Goal: Information Seeking & Learning: Learn about a topic

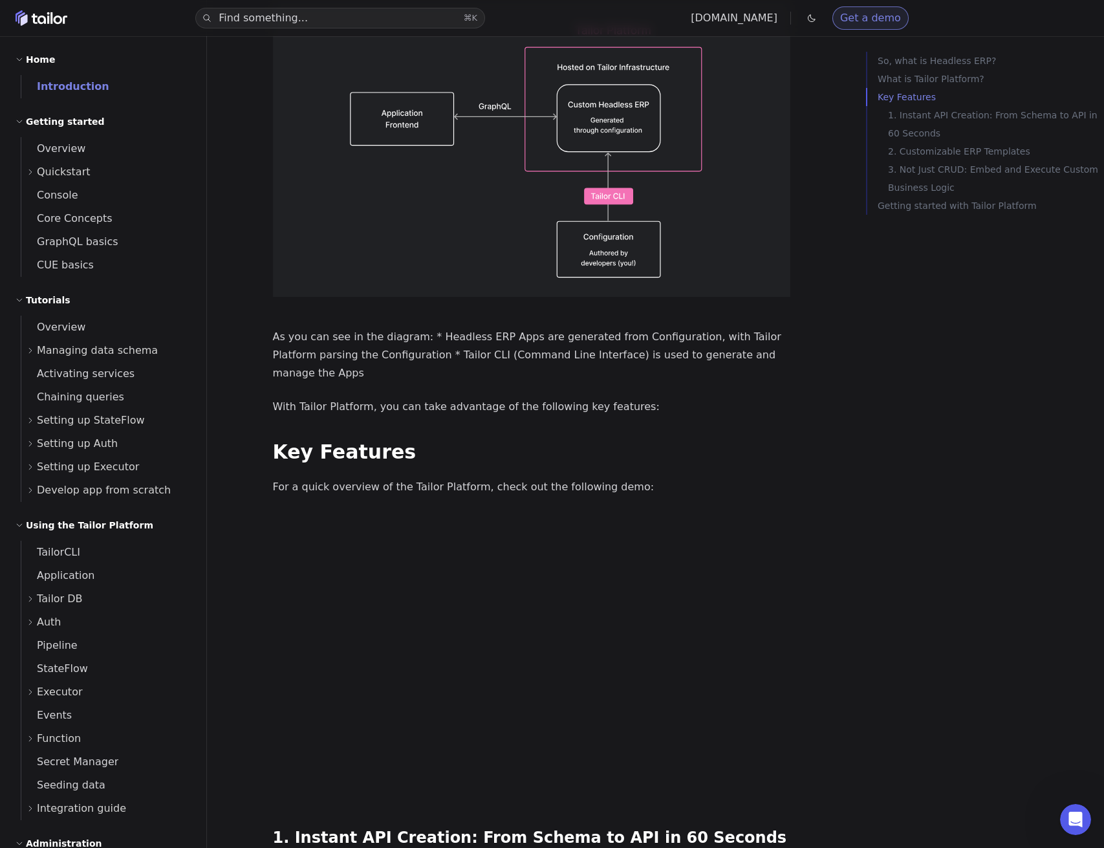
scroll to position [327, 0]
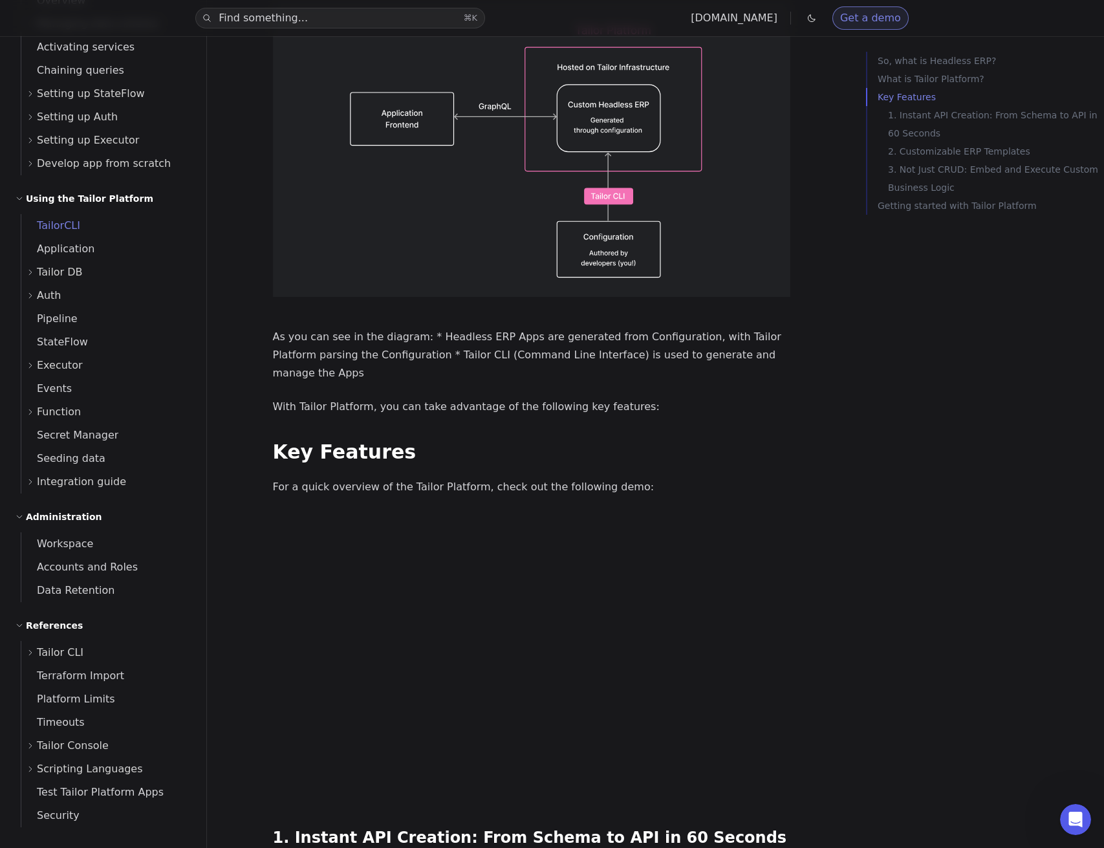
click at [48, 224] on span "TailorCLI" at bounding box center [50, 225] width 59 height 12
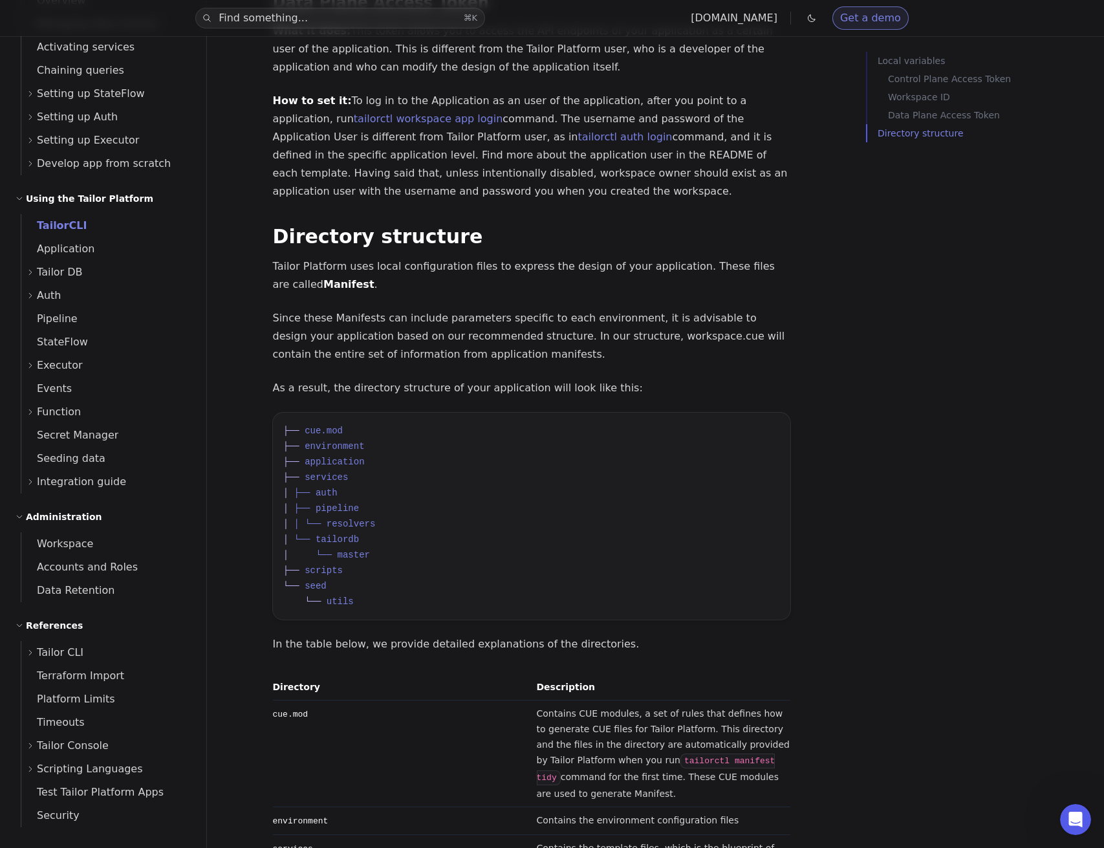
scroll to position [1488, 0]
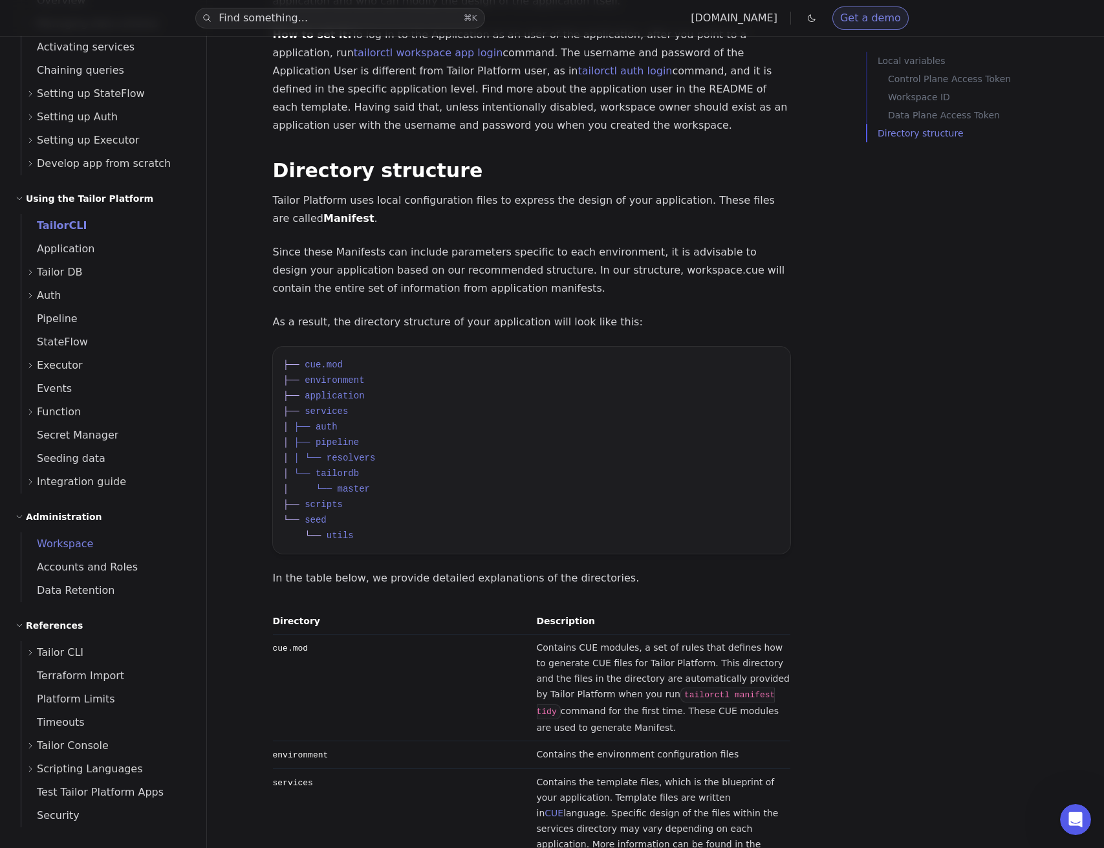
click at [97, 550] on link "Workspace" at bounding box center [105, 543] width 169 height 23
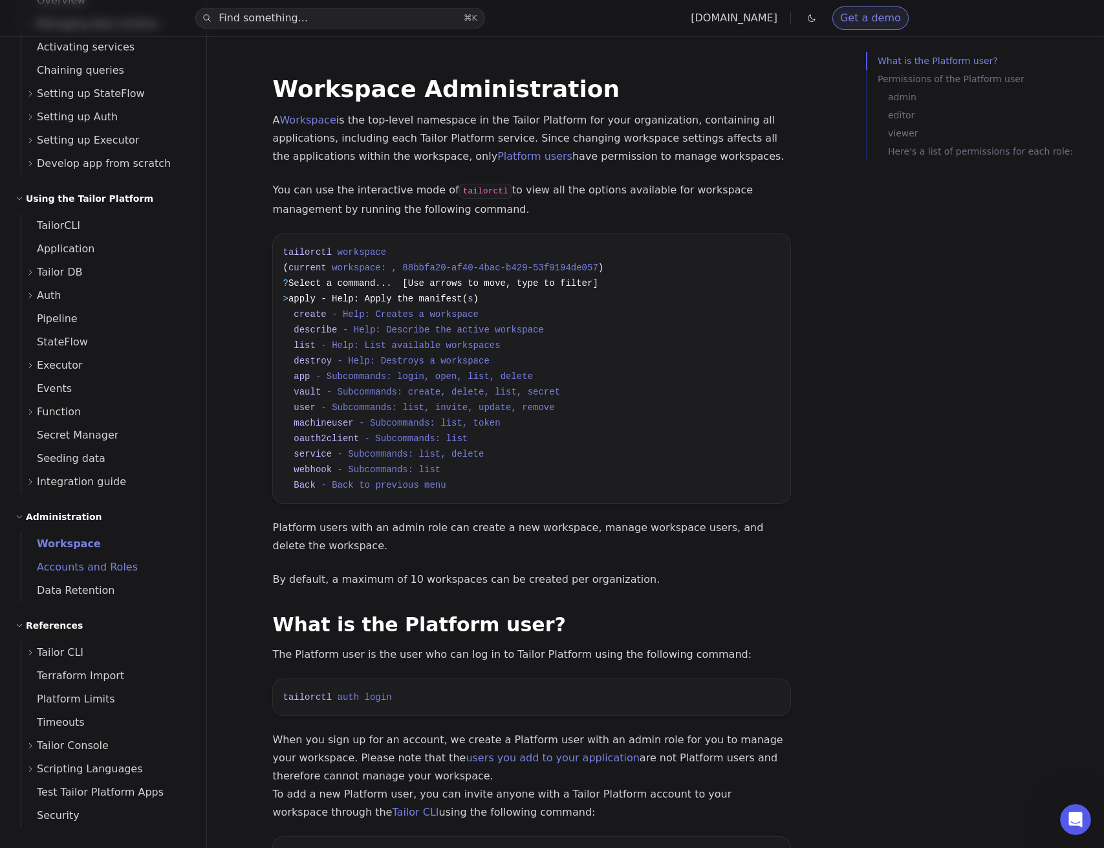
click at [98, 567] on span "Accounts and Roles" at bounding box center [79, 567] width 116 height 12
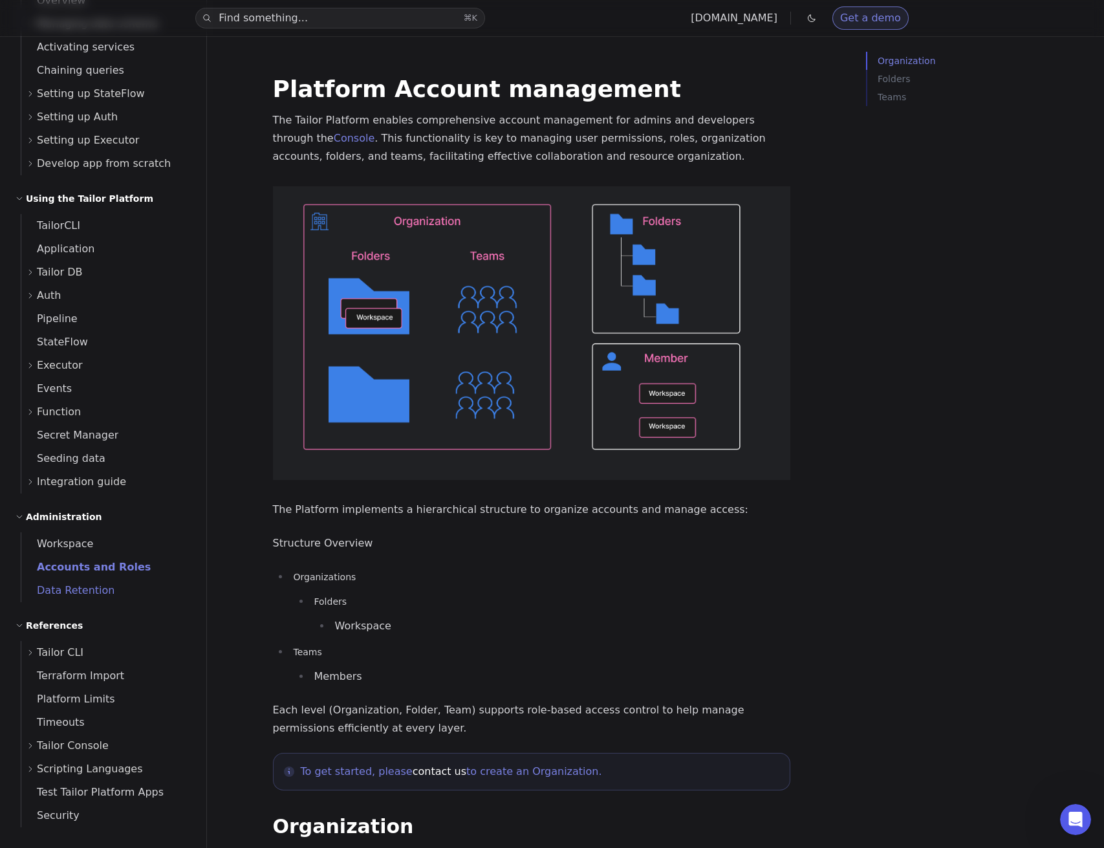
click at [75, 594] on span "Data Retention" at bounding box center [67, 590] width 93 height 12
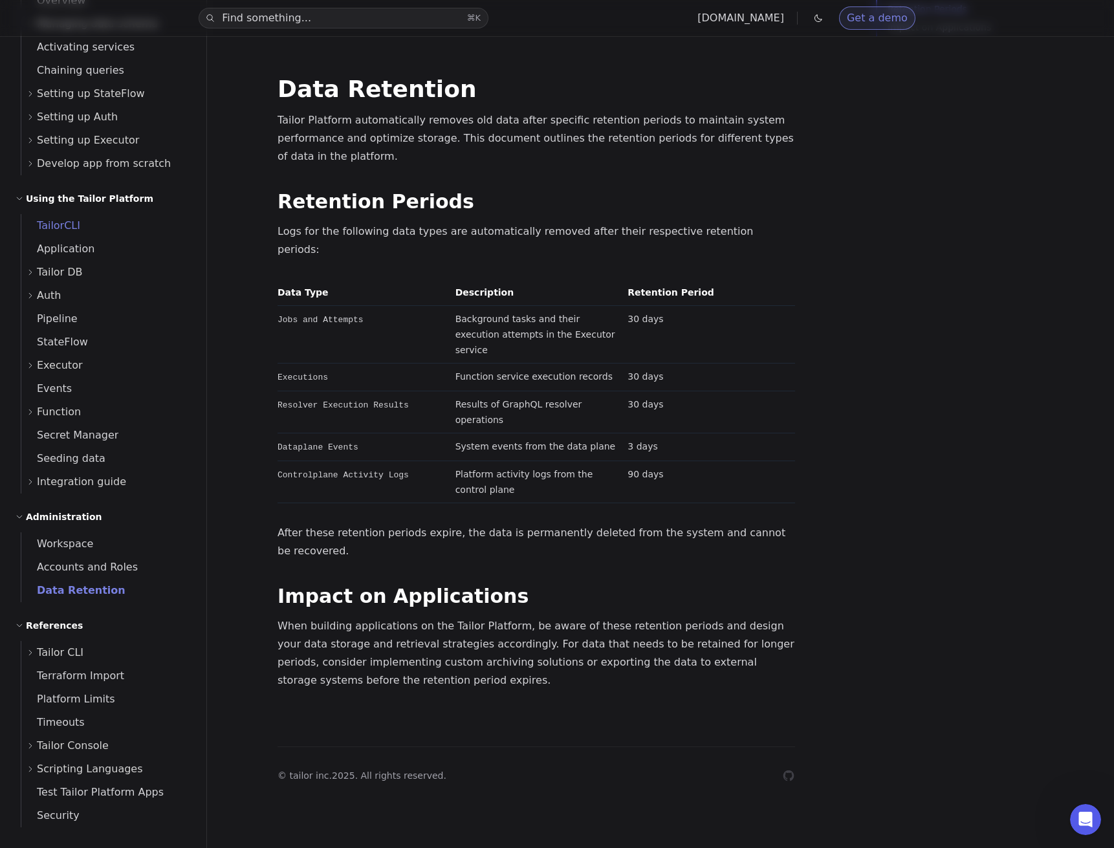
click at [60, 226] on span "TailorCLI" at bounding box center [50, 225] width 59 height 12
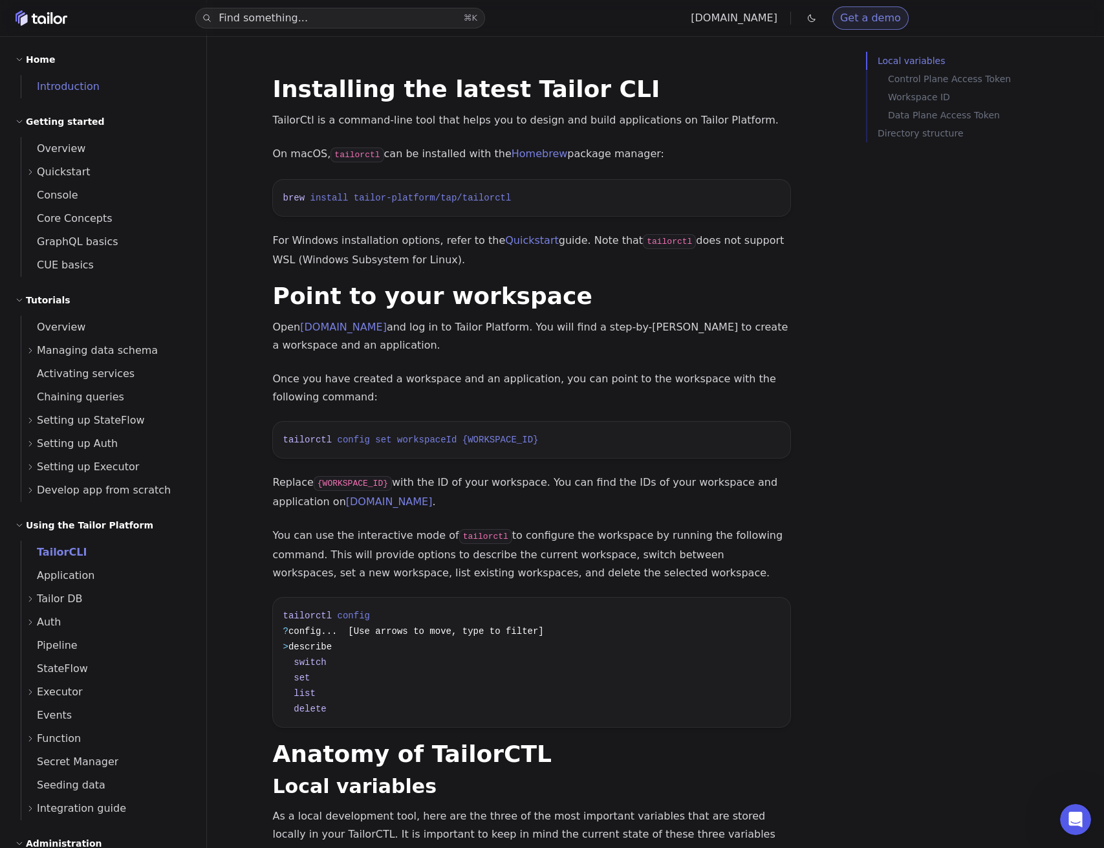
click at [65, 87] on span "Introduction" at bounding box center [60, 86] width 78 height 12
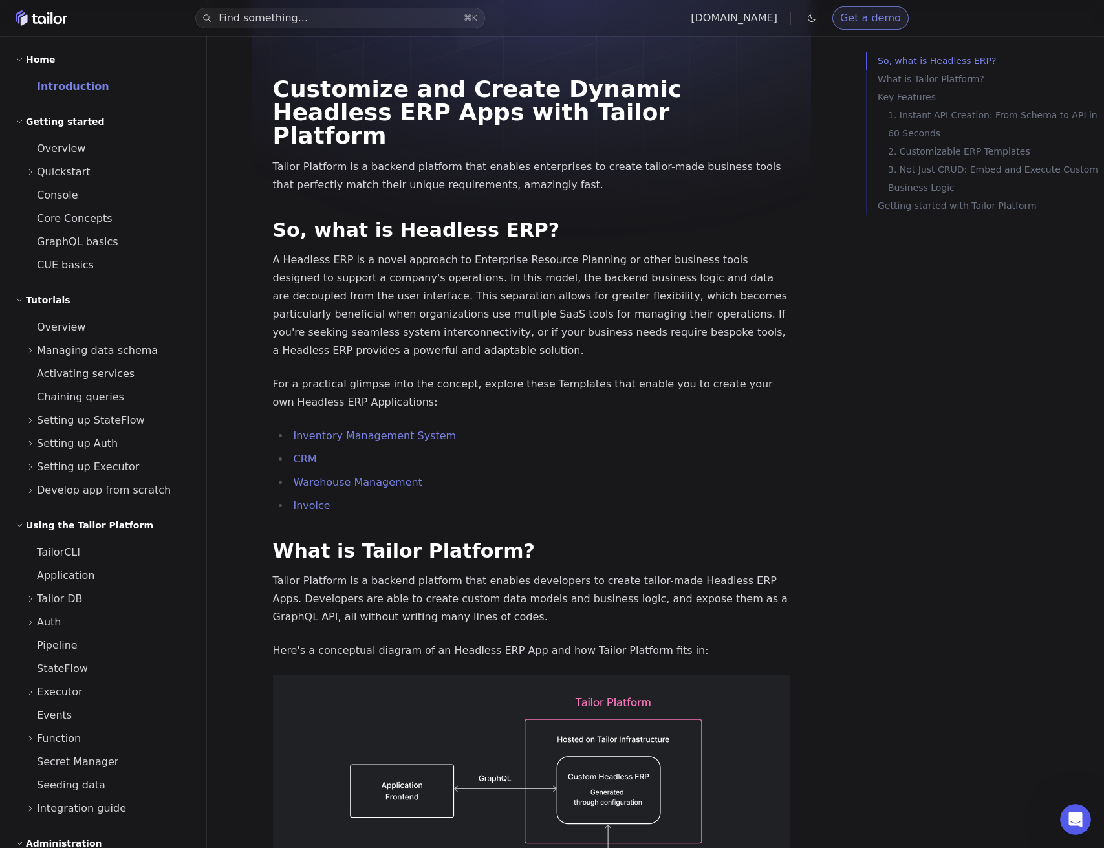
click at [42, 27] on div "Find something... ⌘ K [DOMAIN_NAME] Get a demo" at bounding box center [552, 18] width 1104 height 36
click at [41, 23] on icon "Home" at bounding box center [42, 20] width 8 height 8
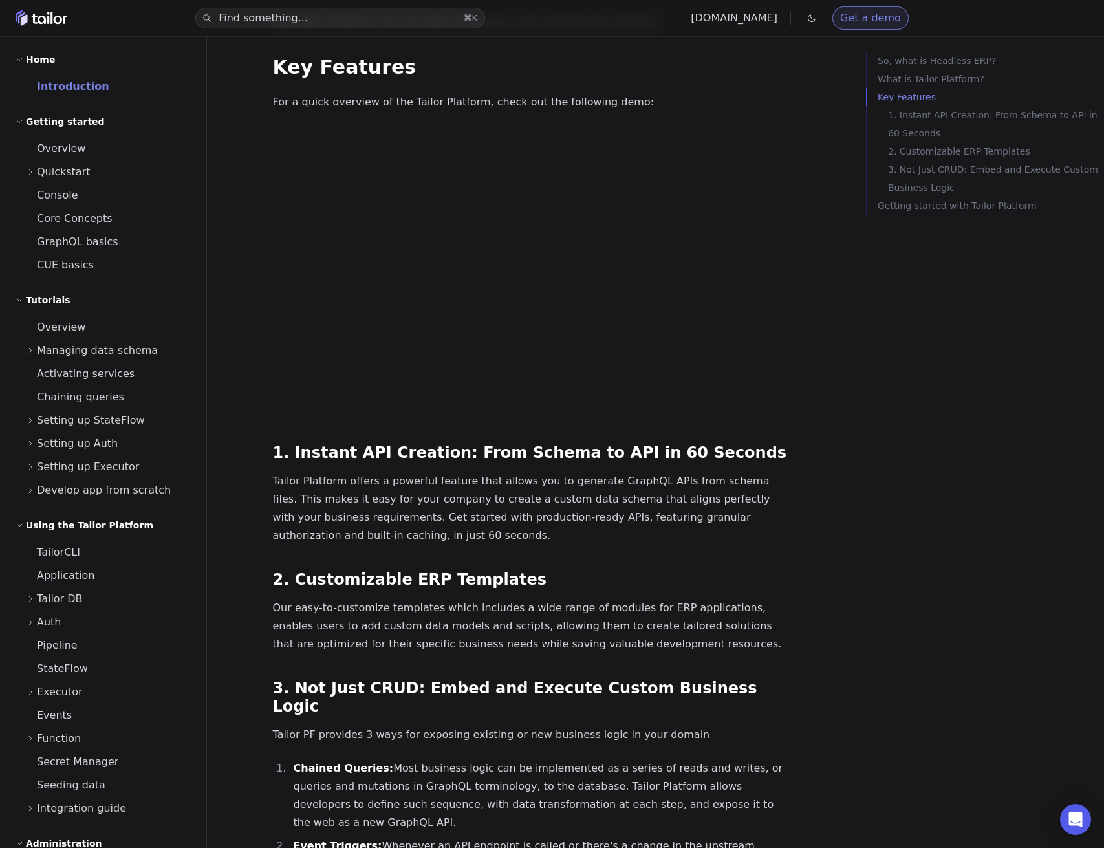
scroll to position [517, 0]
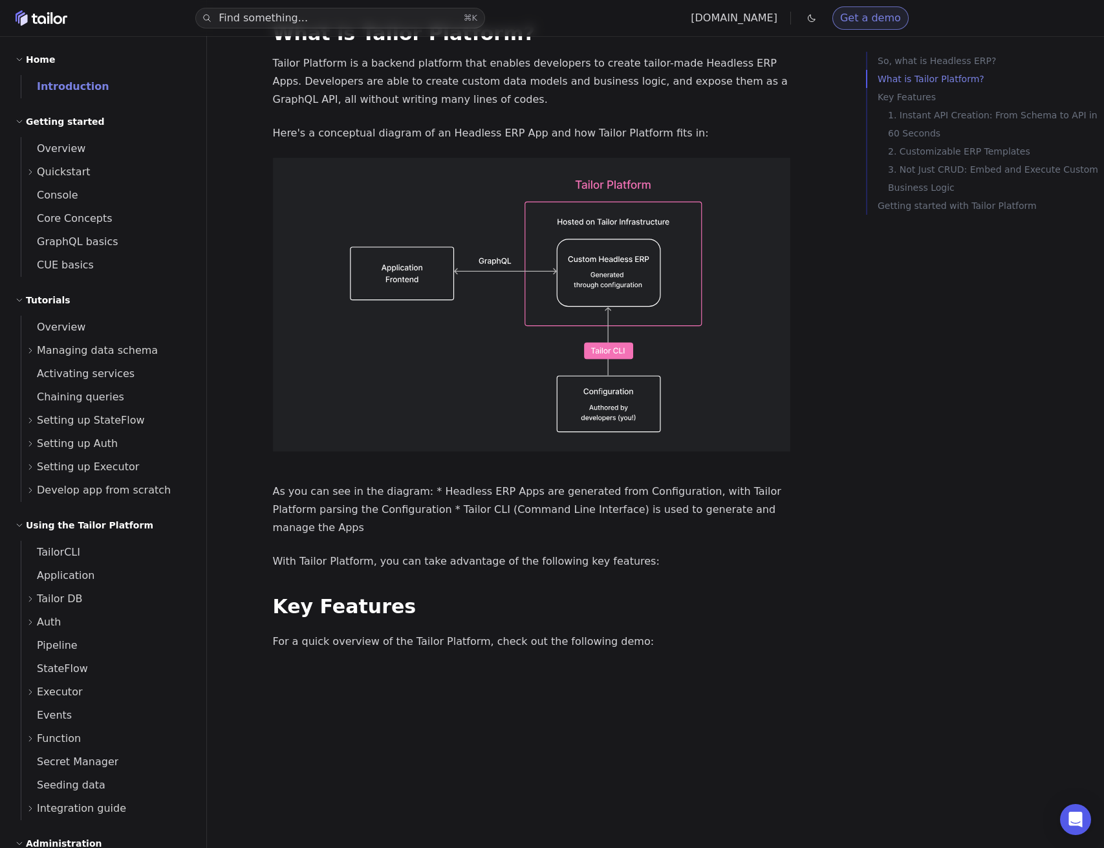
click at [882, 212] on p "Getting started with Tailor Platform" at bounding box center [988, 206] width 221 height 18
